Goal: Transaction & Acquisition: Purchase product/service

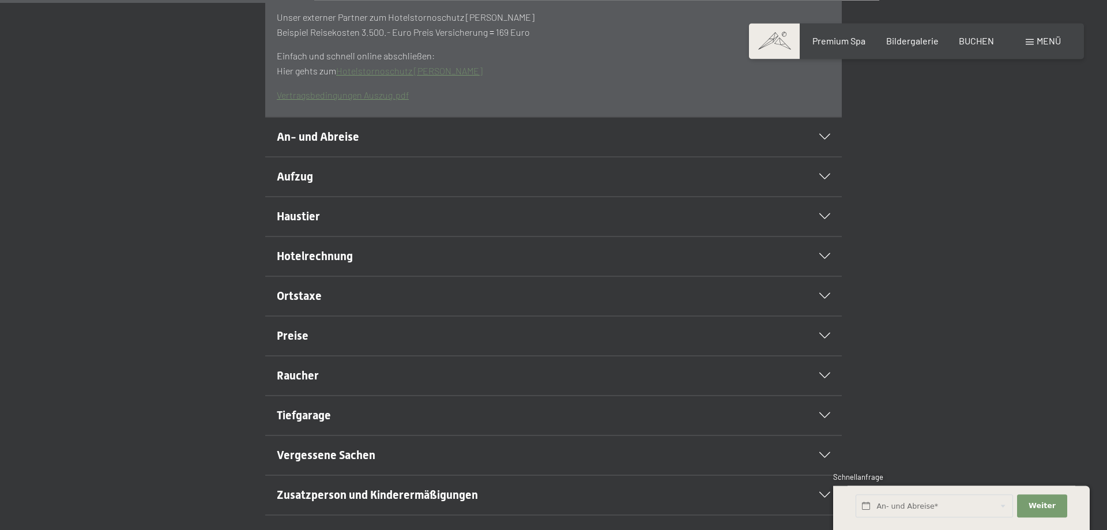
scroll to position [470, 0]
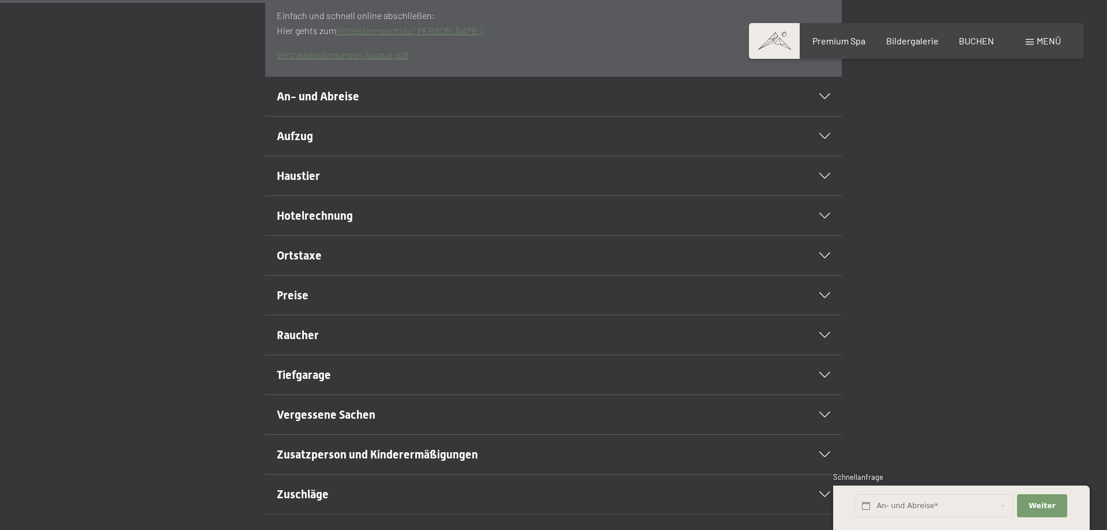
click at [830, 219] on icon at bounding box center [824, 216] width 11 height 6
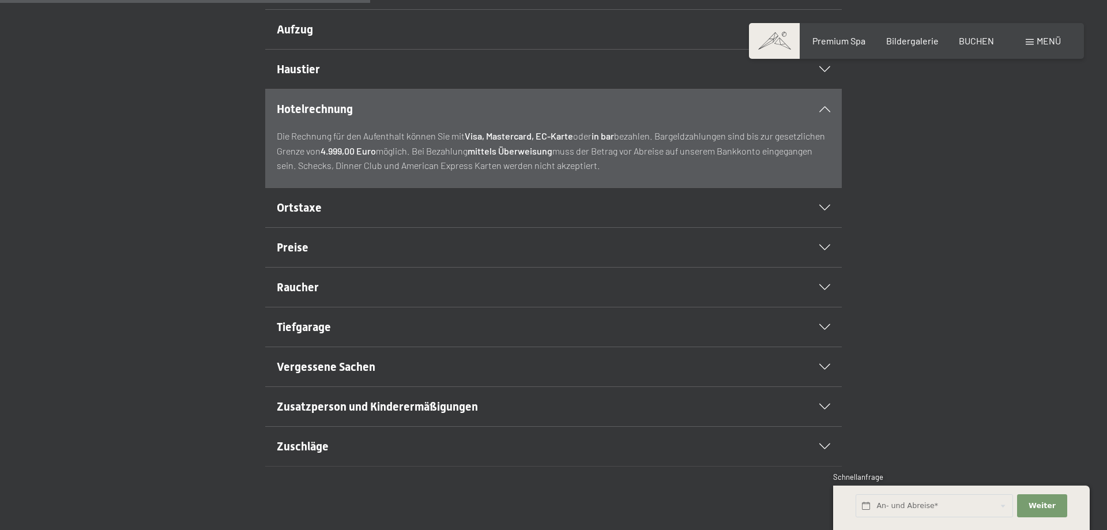
click at [824, 129] on div "Hotelrechnung" at bounding box center [554, 108] width 554 height 39
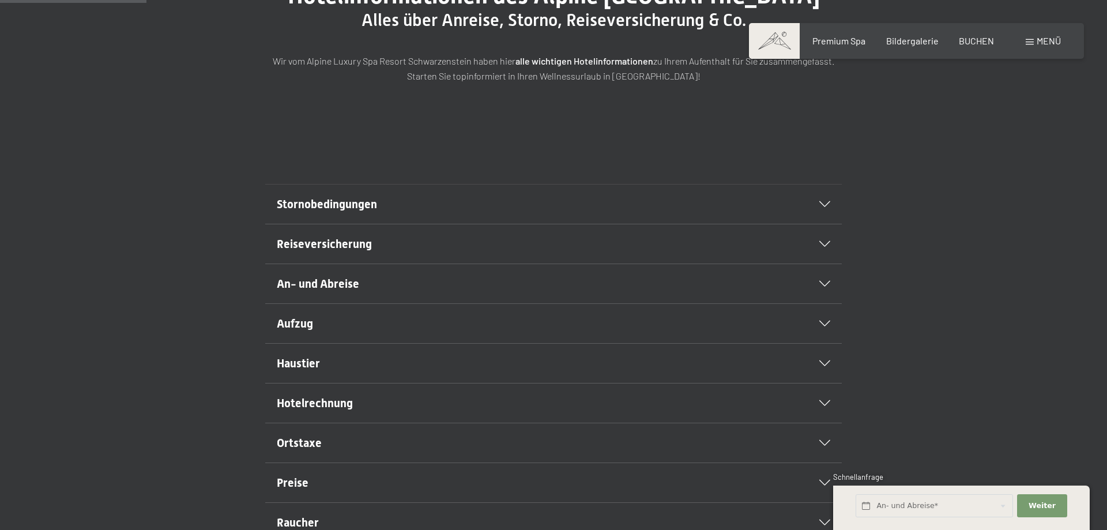
scroll to position [0, 0]
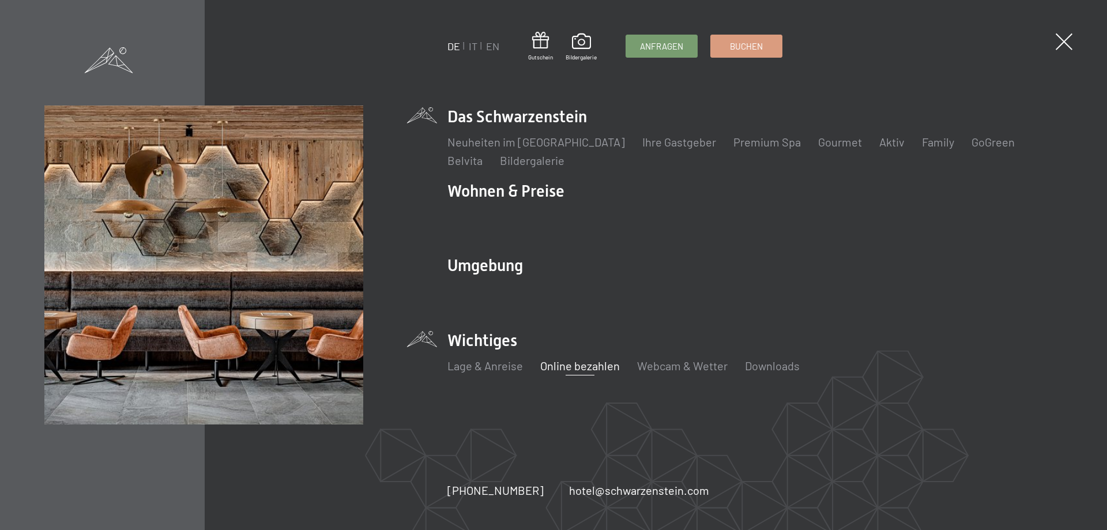
click at [579, 364] on link "Online bezahlen" at bounding box center [580, 366] width 80 height 14
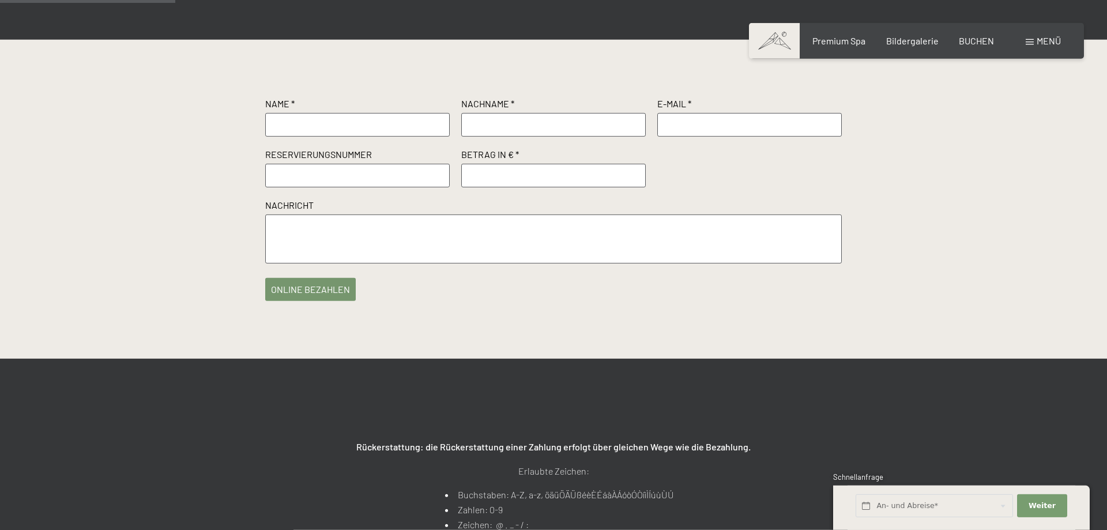
scroll to position [176, 0]
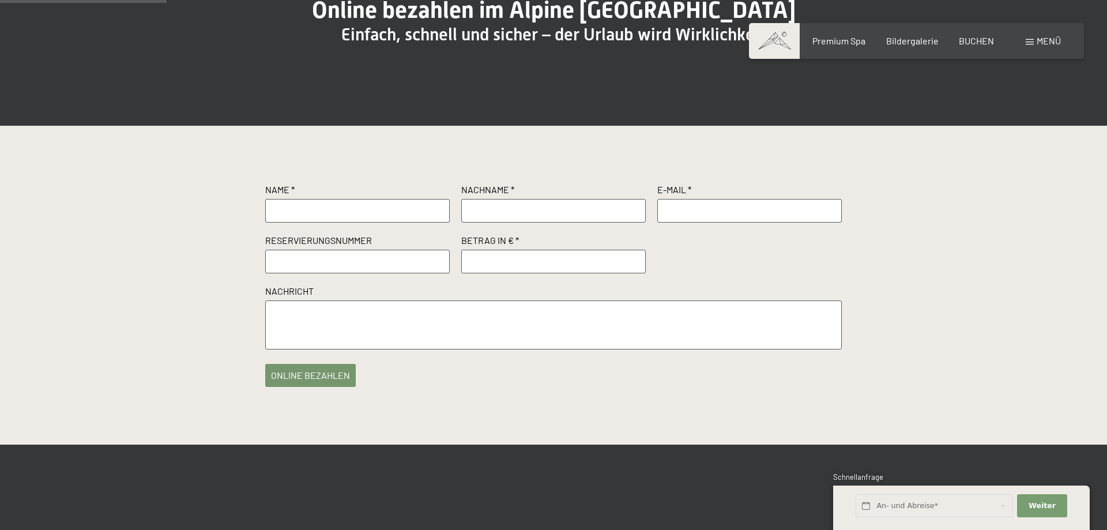
click at [341, 222] on input "text" at bounding box center [357, 210] width 185 height 23
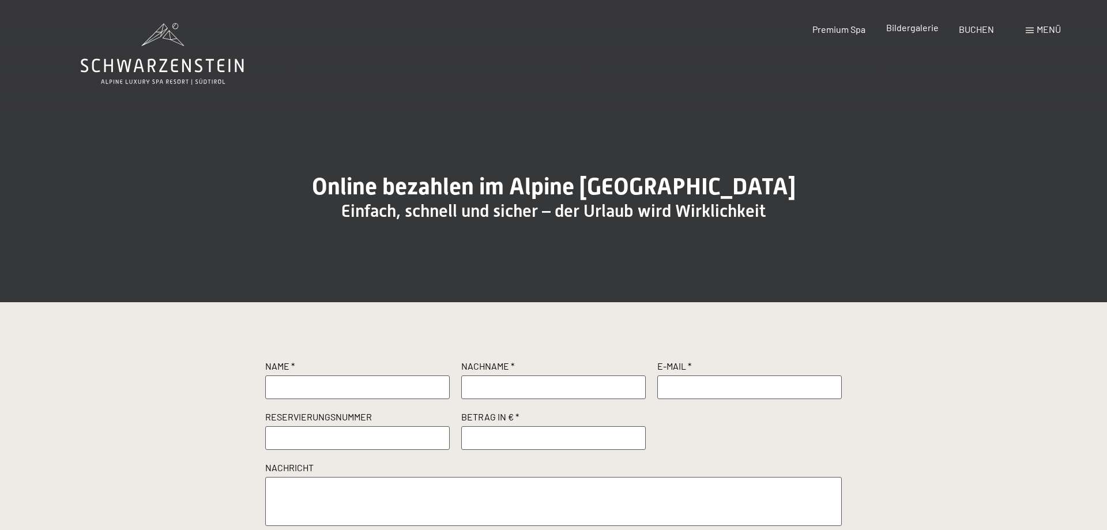
click at [896, 29] on span "Bildergalerie" at bounding box center [912, 27] width 52 height 11
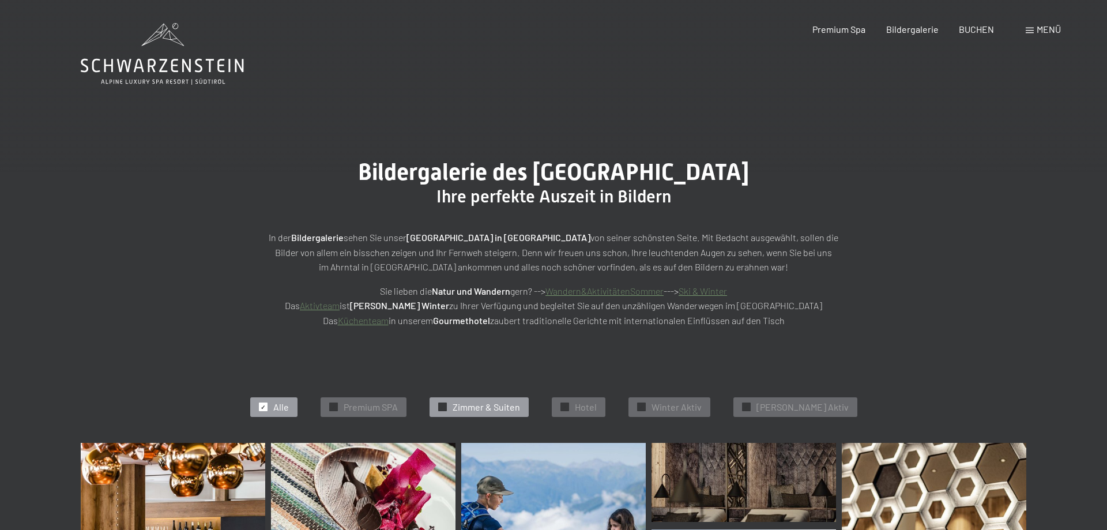
click at [481, 405] on span "Zimmer & Suiten" at bounding box center [486, 407] width 67 height 13
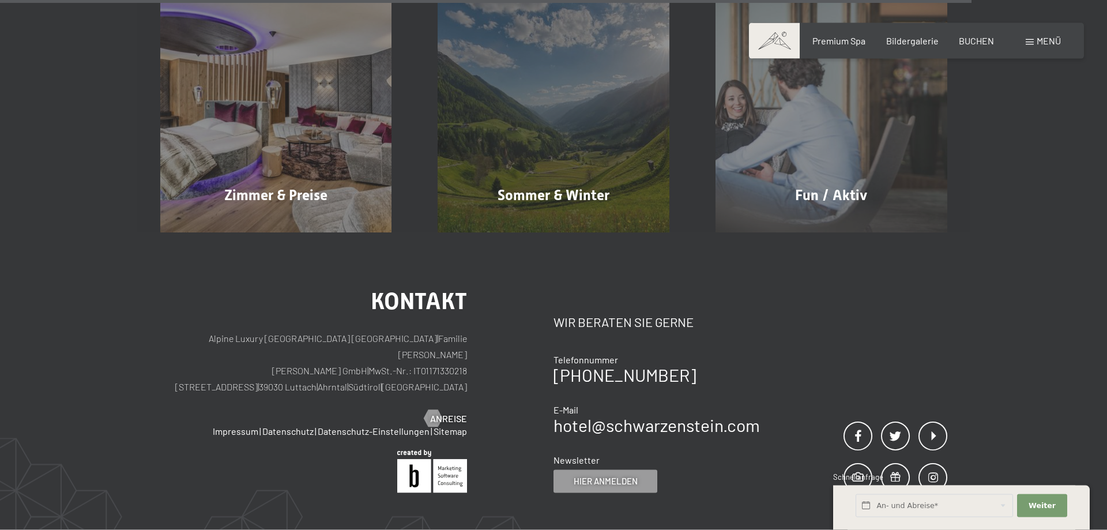
scroll to position [1290, 0]
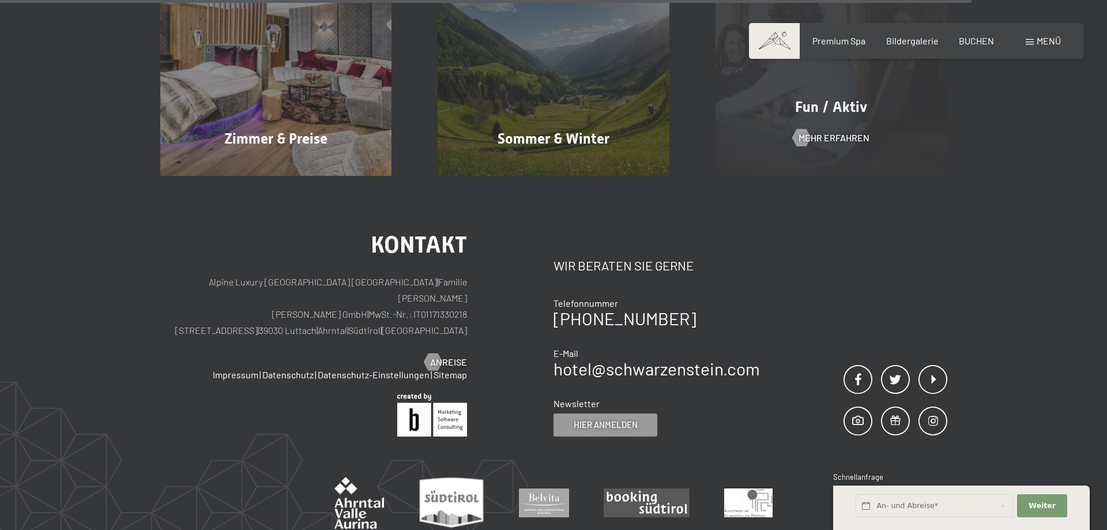
click at [831, 125] on div "Fun / Aktiv Mehr erfahren" at bounding box center [831, 60] width 278 height 232
click at [827, 144] on div "Fun / Aktiv Mehr erfahren" at bounding box center [831, 60] width 278 height 232
click at [827, 138] on span "Mehr erfahren" at bounding box center [845, 137] width 71 height 13
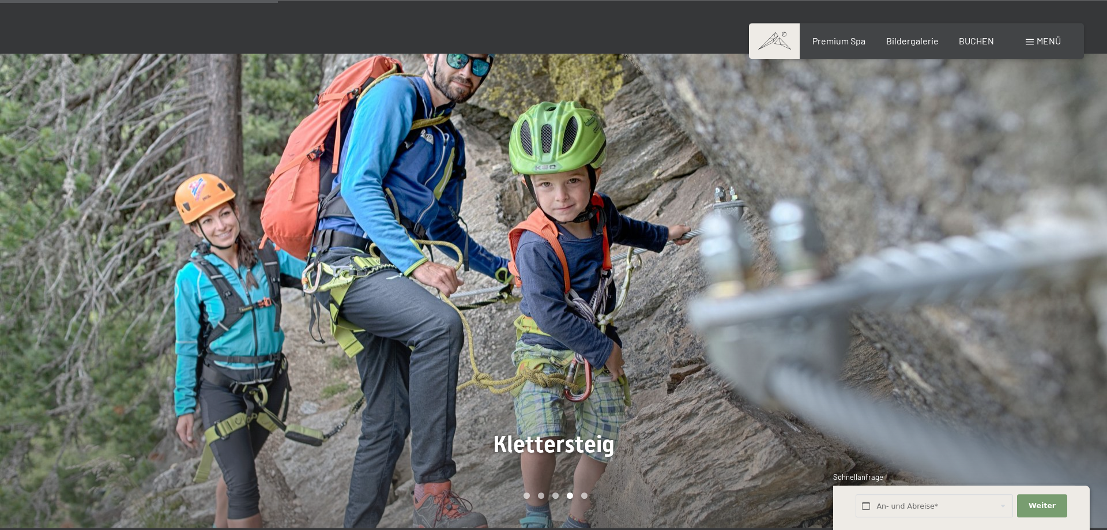
scroll to position [823, 0]
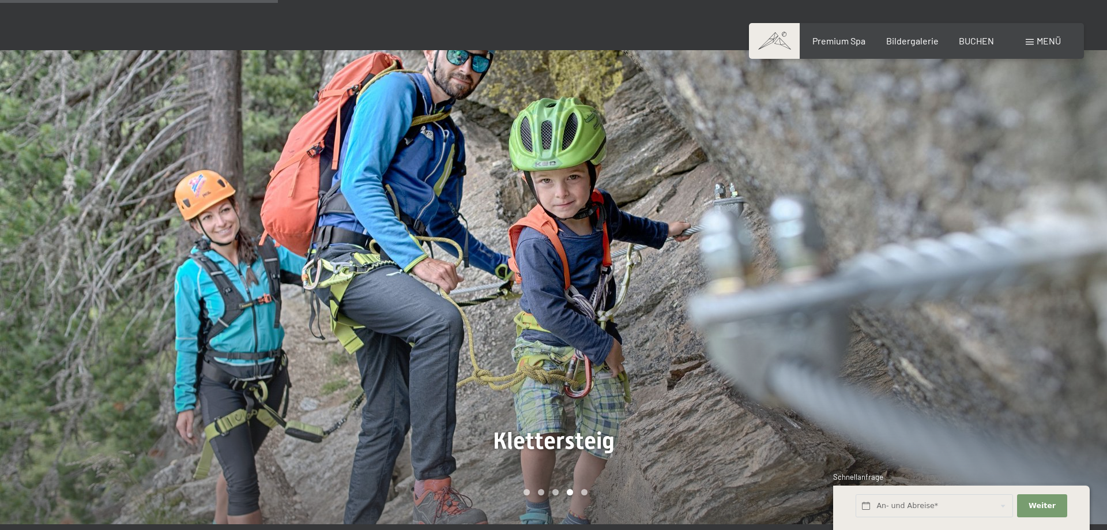
click at [773, 243] on div at bounding box center [831, 287] width 554 height 474
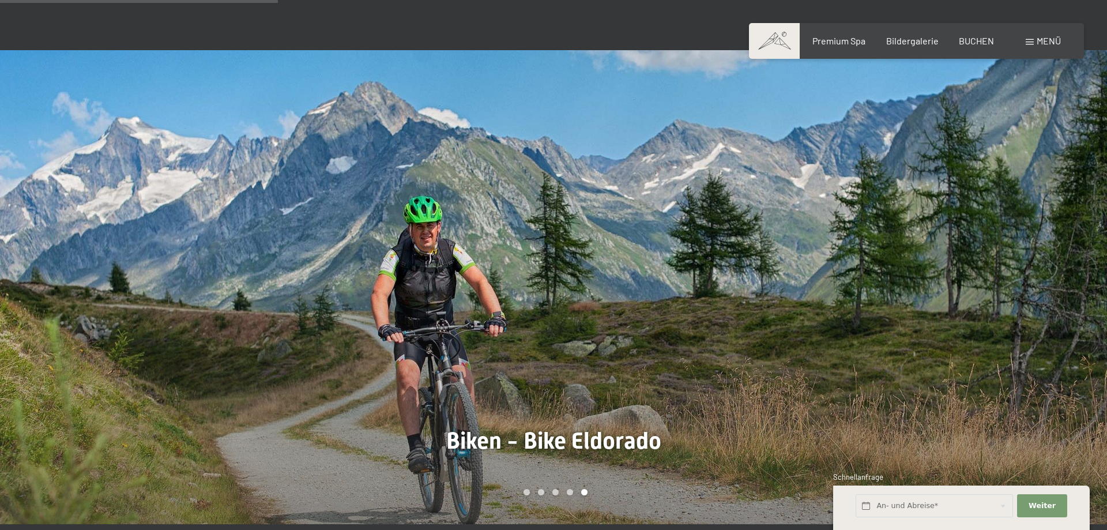
click at [773, 243] on div at bounding box center [831, 287] width 554 height 474
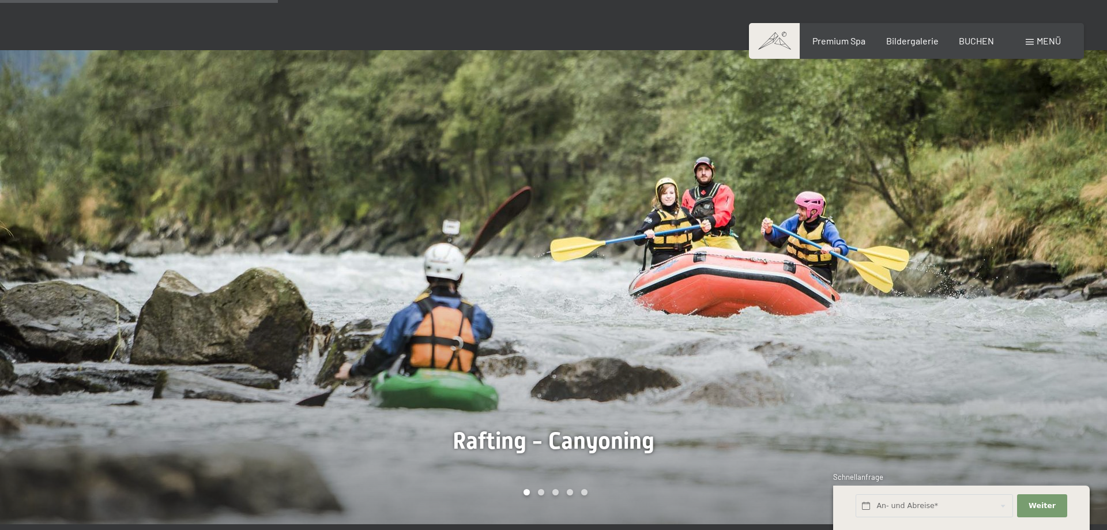
click at [773, 243] on div at bounding box center [831, 287] width 554 height 474
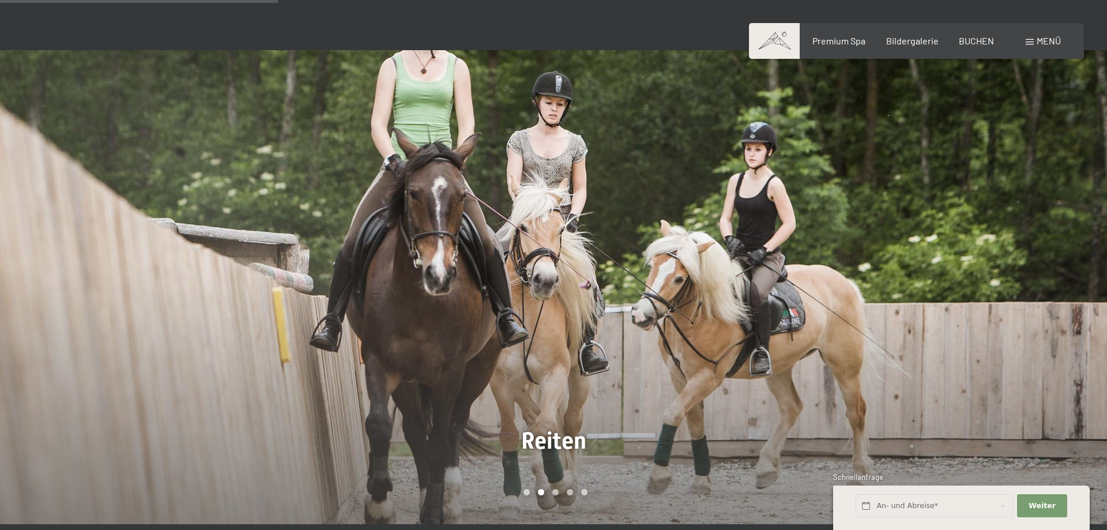
click at [773, 243] on div at bounding box center [831, 287] width 554 height 474
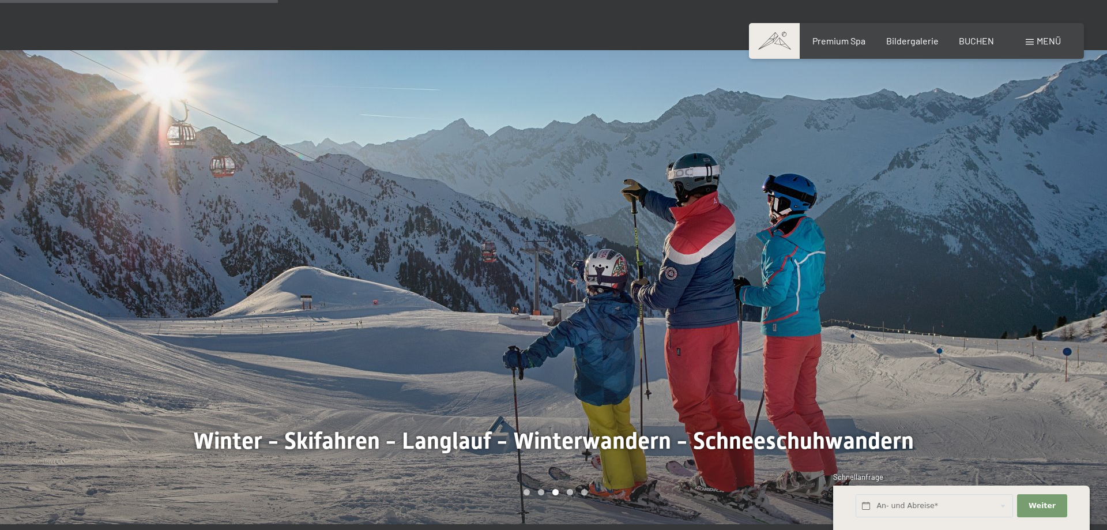
click at [773, 243] on div at bounding box center [831, 287] width 554 height 474
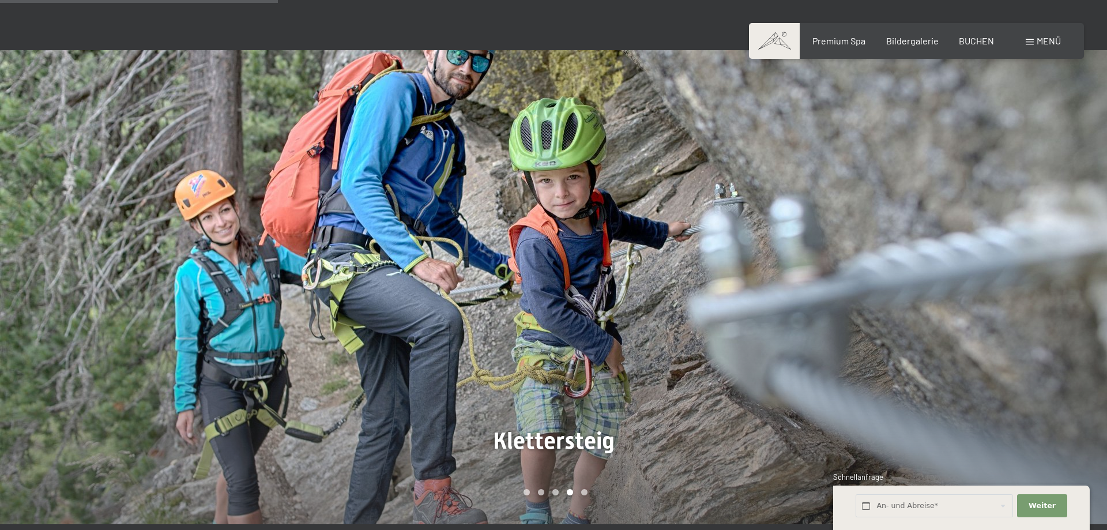
click at [773, 243] on div at bounding box center [831, 287] width 554 height 474
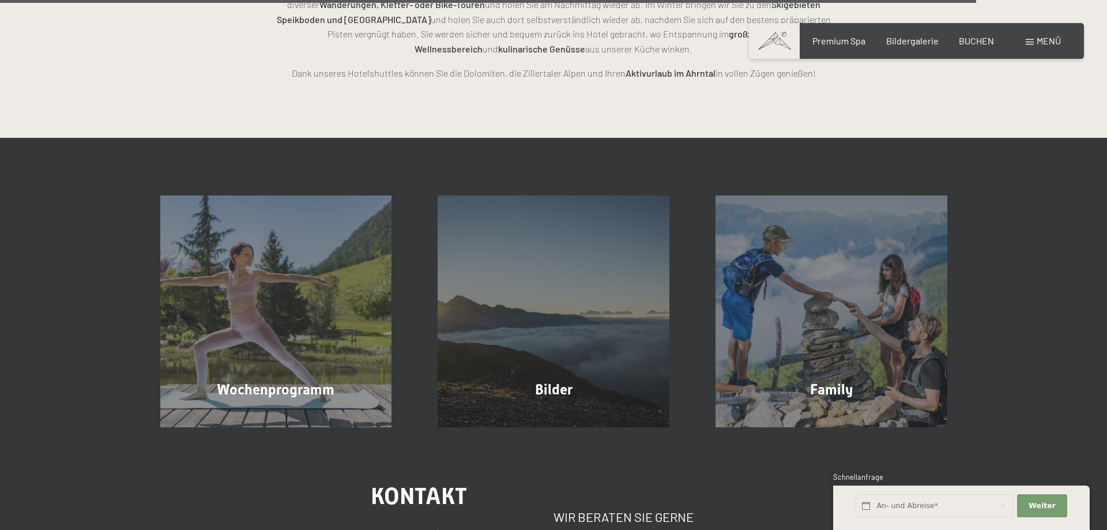
scroll to position [2705, 0]
